Goal: Find specific page/section: Find specific page/section

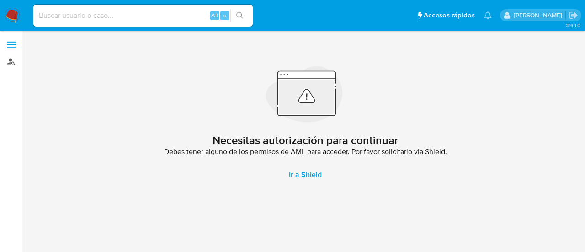
click at [16, 60] on link "Buscador de personas" at bounding box center [54, 61] width 109 height 14
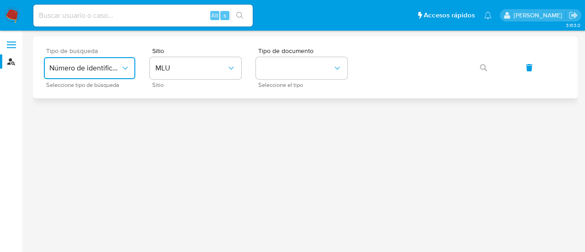
click at [118, 69] on span "Número de identificación" at bounding box center [84, 68] width 71 height 9
click at [64, 126] on span "User ID" at bounding box center [60, 123] width 23 height 9
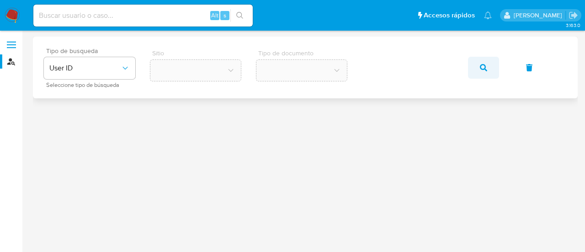
click at [479, 65] on button "button" at bounding box center [483, 68] width 31 height 22
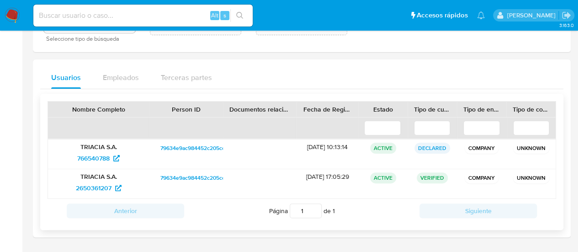
scroll to position [76, 0]
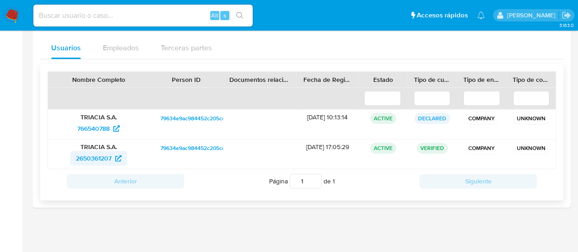
click at [101, 159] on span "2650361207" at bounding box center [94, 158] width 36 height 15
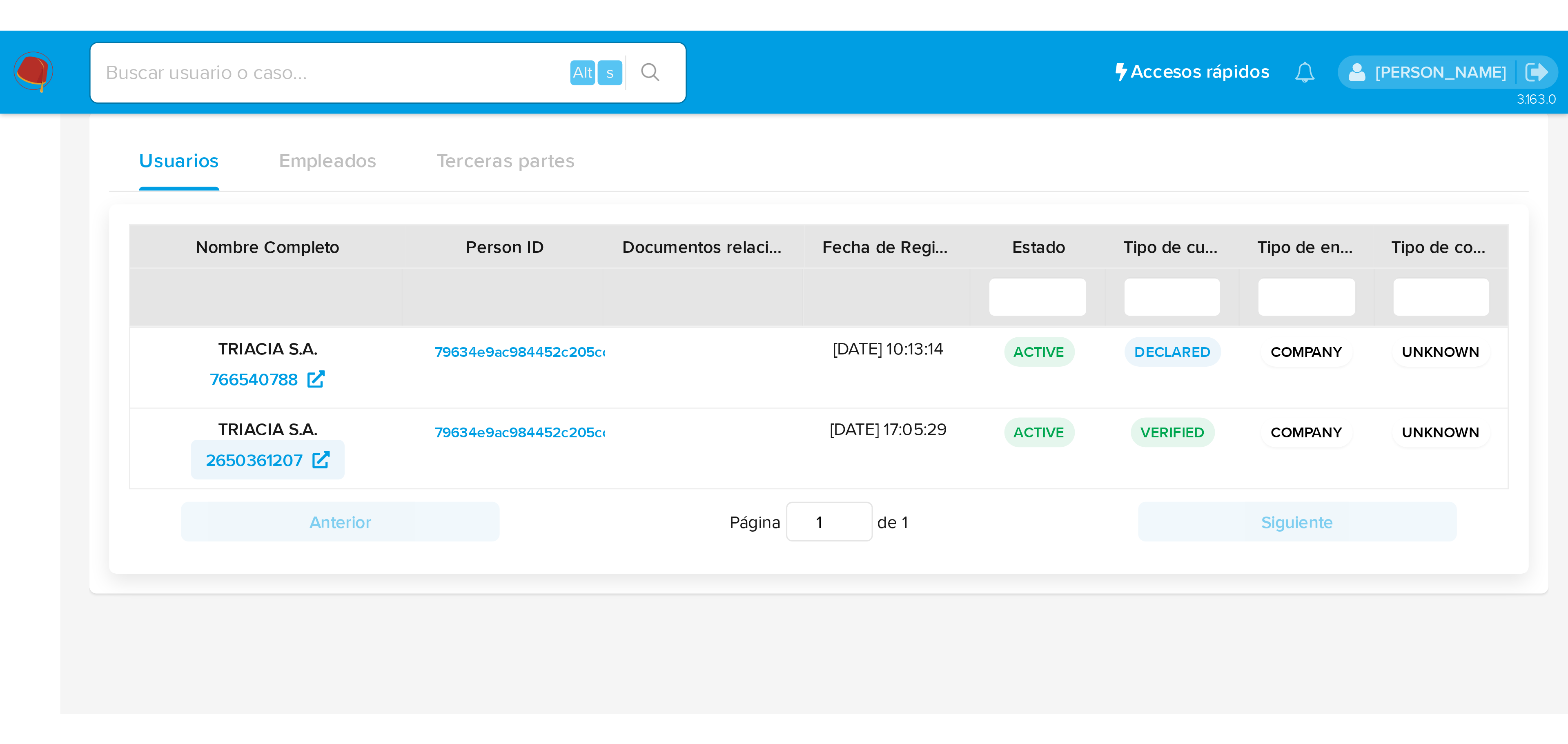
scroll to position [0, 0]
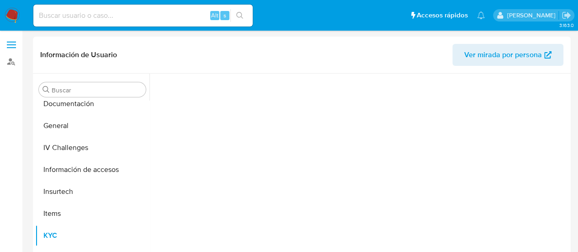
scroll to position [233, 0]
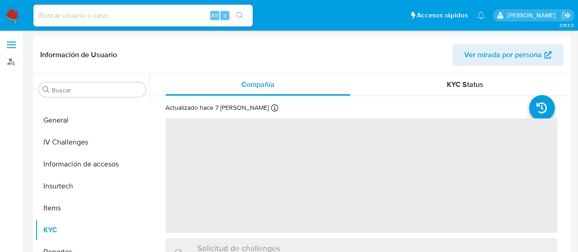
select select "10"
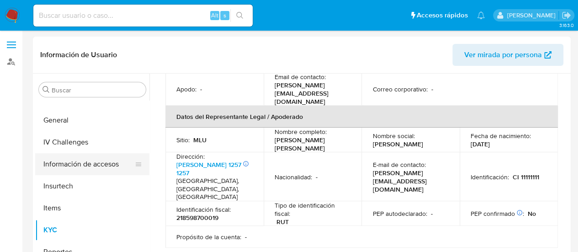
scroll to position [95, 0]
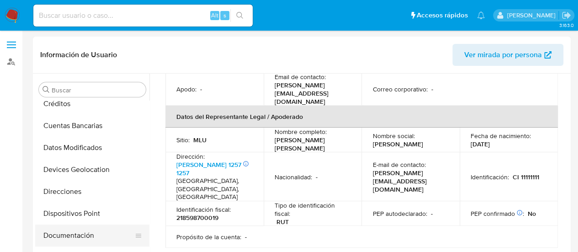
click at [82, 233] on button "Documentación" at bounding box center [88, 235] width 107 height 22
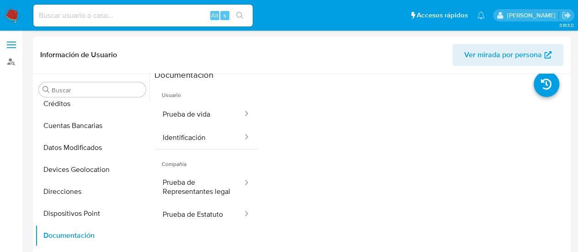
scroll to position [0, 0]
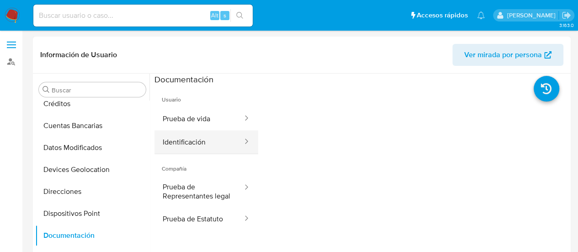
click at [188, 143] on button "Identificación" at bounding box center [198, 141] width 89 height 23
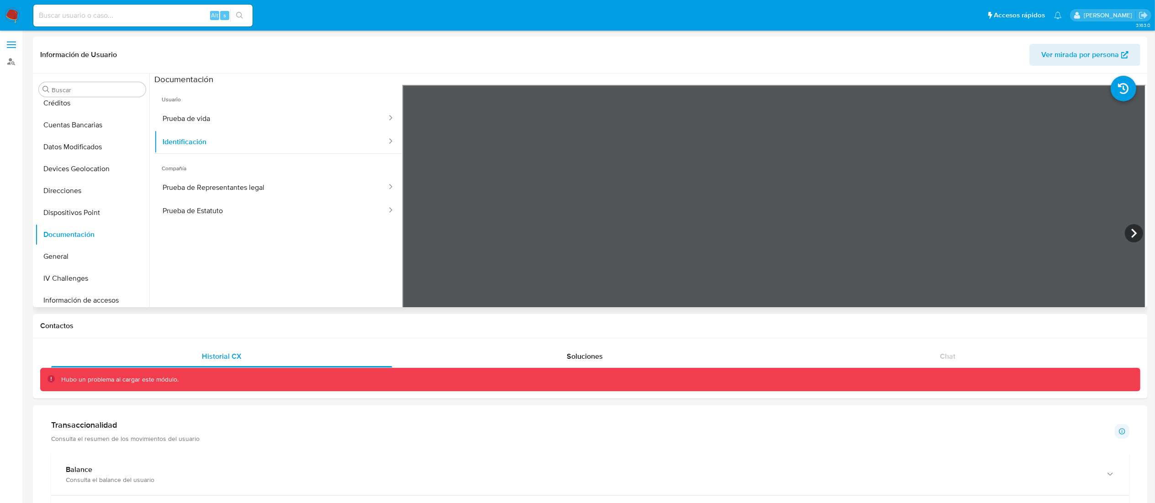
scroll to position [141, 0]
click at [584, 228] on icon at bounding box center [1134, 233] width 18 height 18
click at [410, 231] on icon at bounding box center [414, 233] width 18 height 18
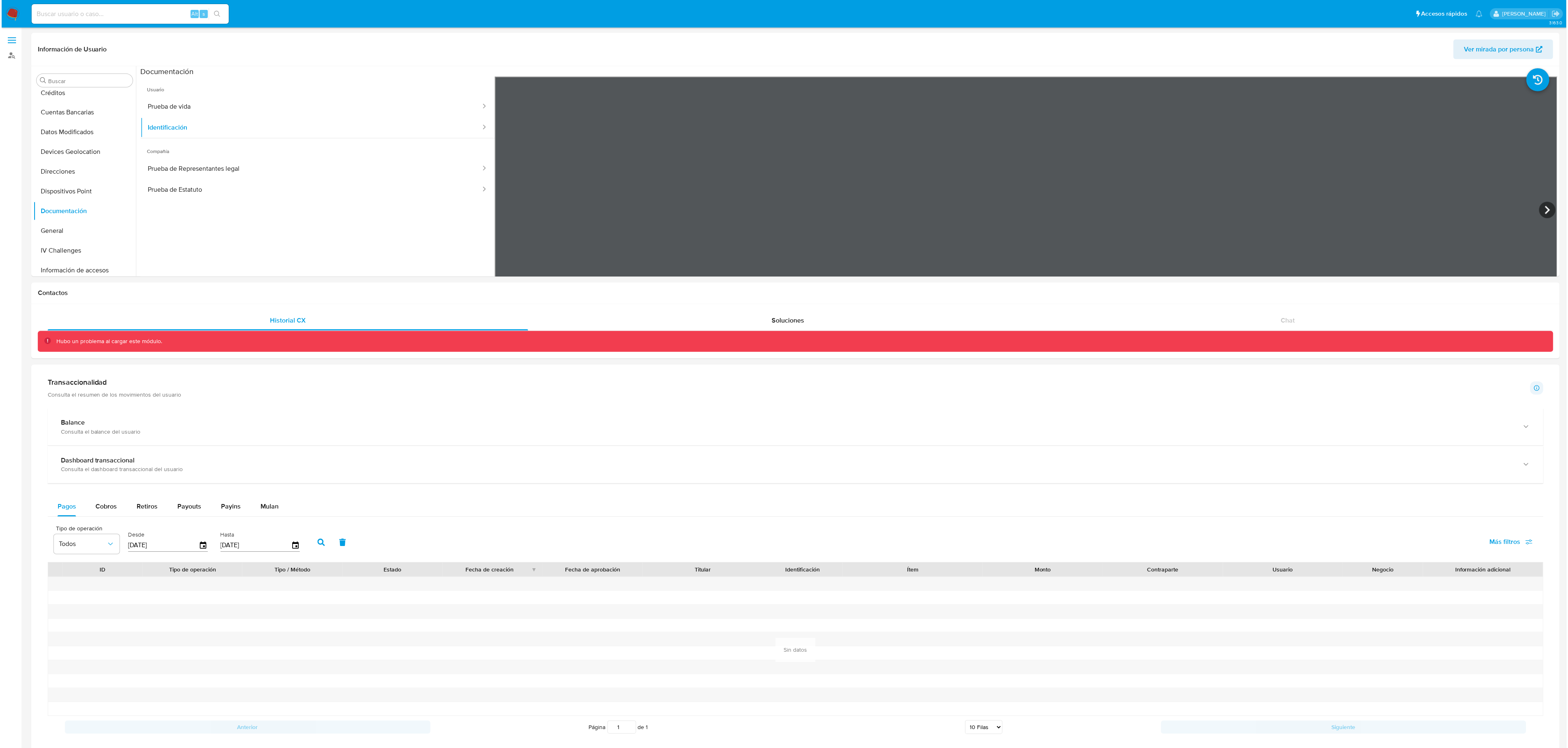
scroll to position [214, 0]
